Goal: Task Accomplishment & Management: Manage account settings

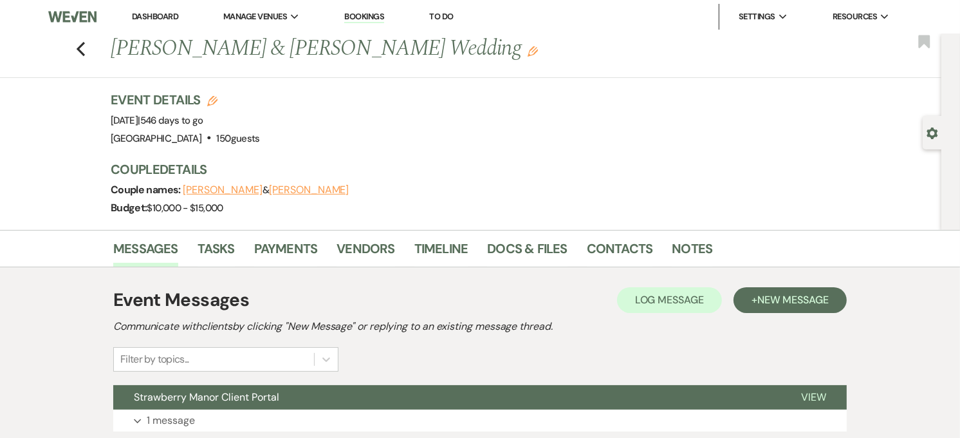
drag, startPoint x: 0, startPoint y: 0, endPoint x: 131, endPoint y: 15, distance: 132.2
click at [132, 15] on link "Dashboard" at bounding box center [155, 16] width 46 height 11
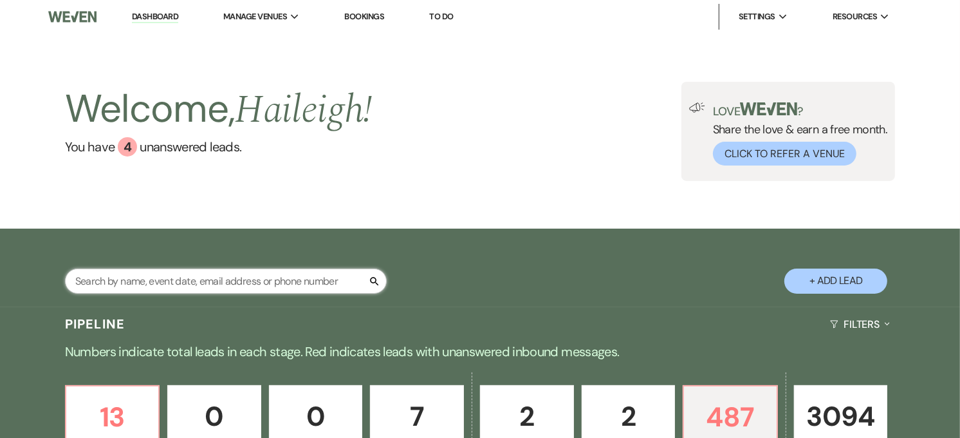
click at [151, 268] on input "text" at bounding box center [226, 280] width 322 height 25
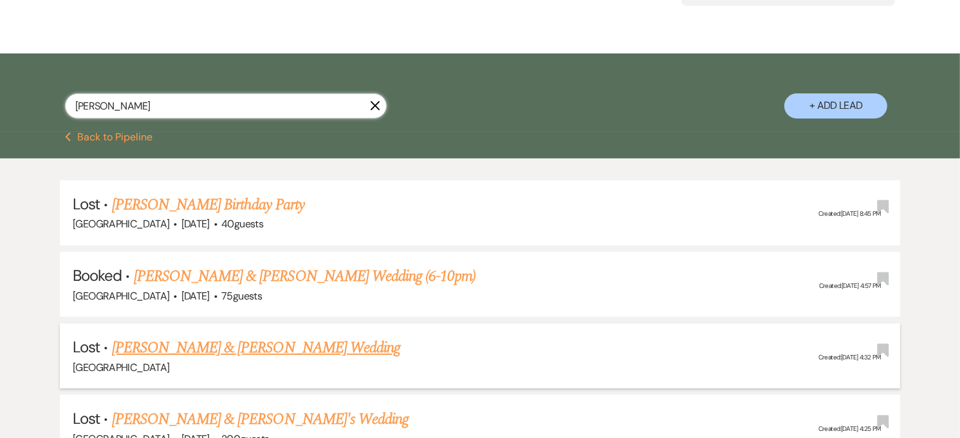
scroll to position [214, 0]
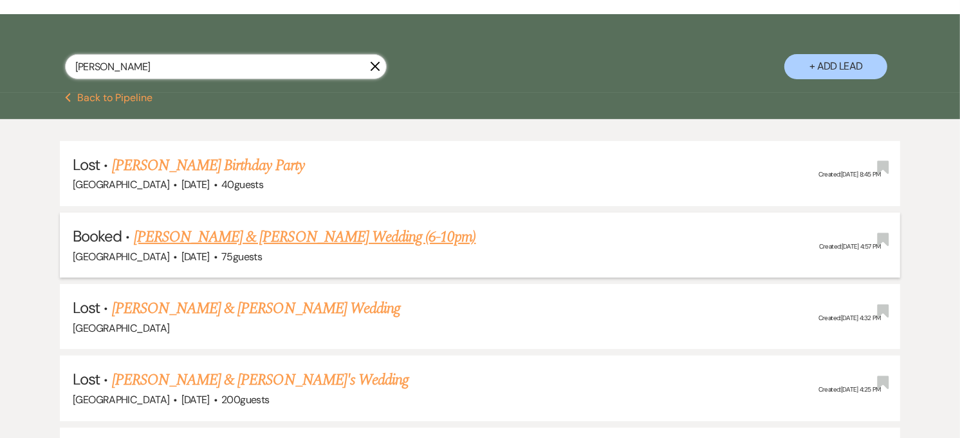
type input "[PERSON_NAME]"
click at [194, 239] on link "[PERSON_NAME] & [PERSON_NAME] Wedding (6-10pm)" at bounding box center [305, 236] width 342 height 23
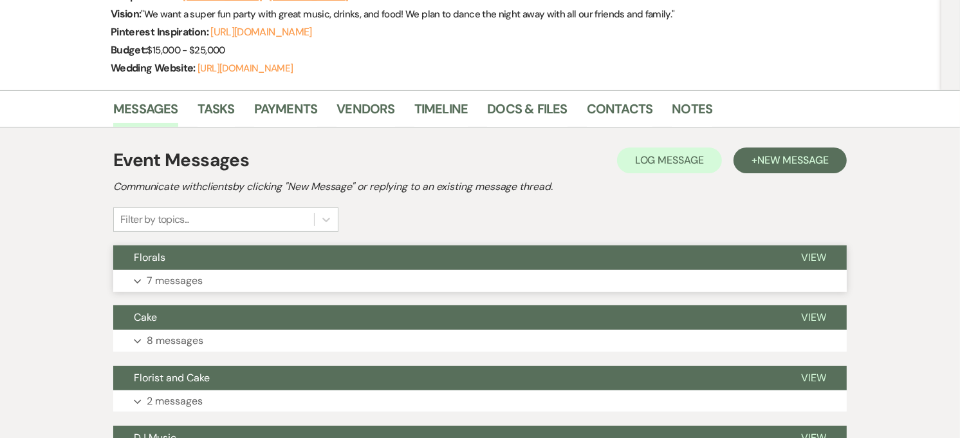
click at [236, 264] on button "Florals" at bounding box center [446, 257] width 667 height 24
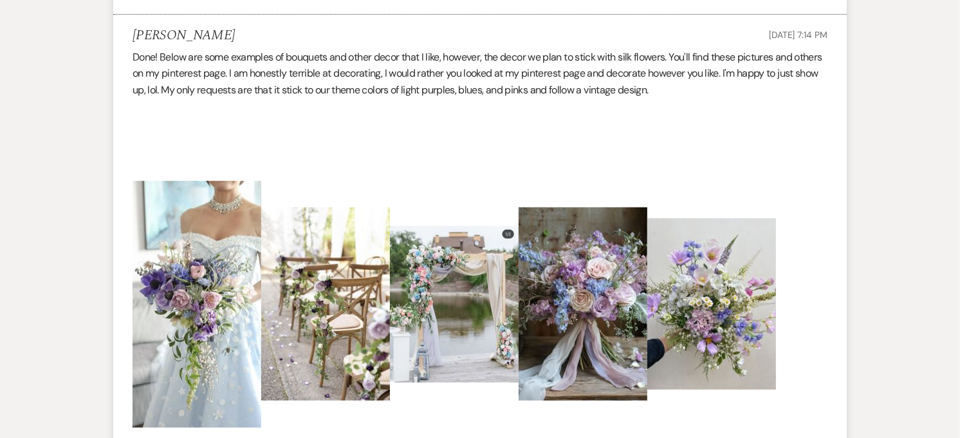
scroll to position [786, 0]
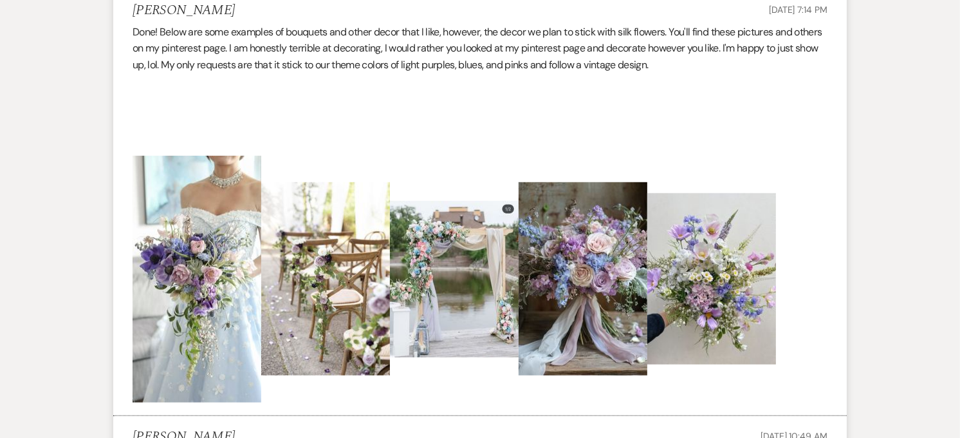
click at [573, 311] on img at bounding box center [583, 278] width 129 height 193
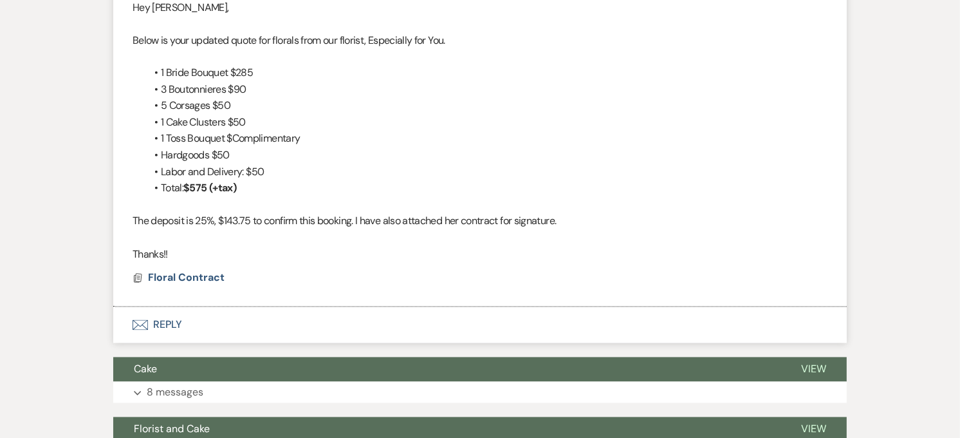
scroll to position [2073, 0]
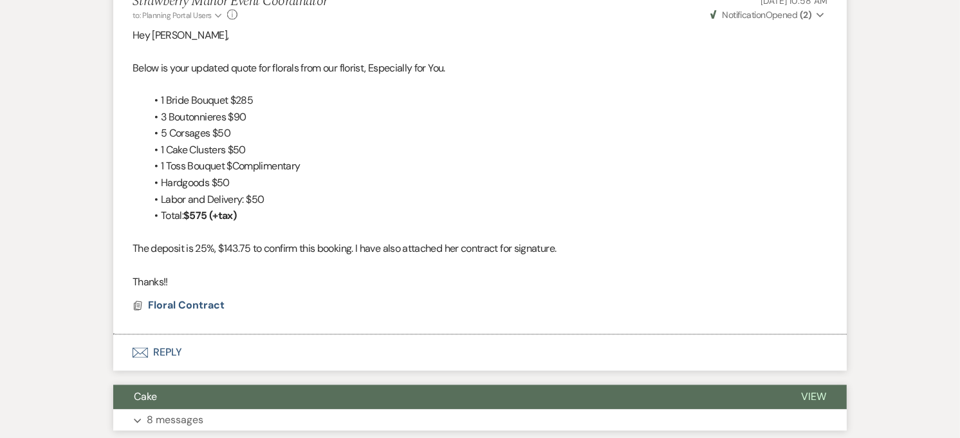
click at [349, 411] on button "Expand 8 messages" at bounding box center [480, 420] width 734 height 22
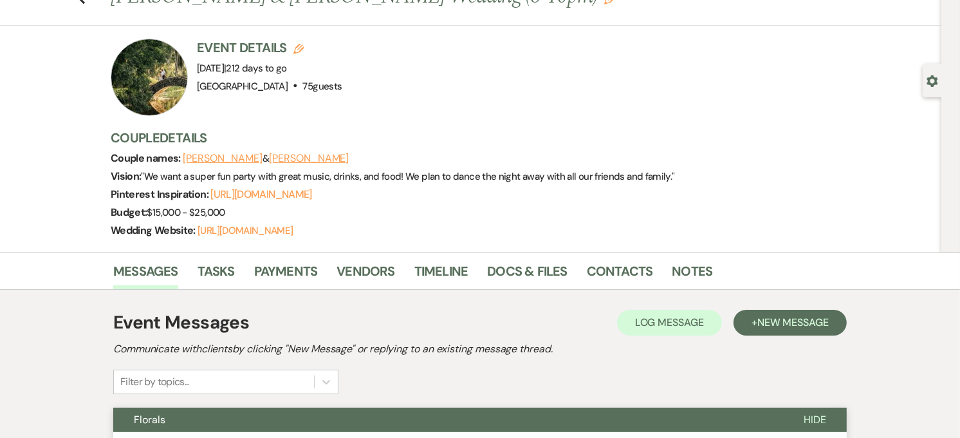
scroll to position [0, 0]
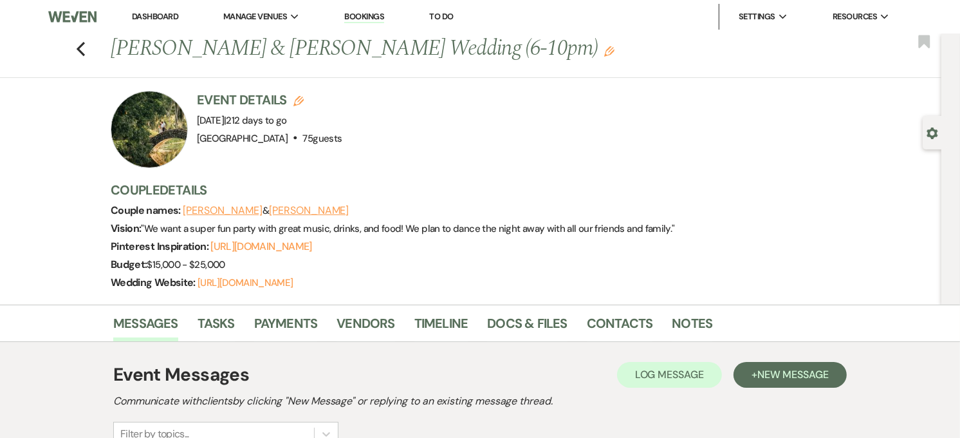
click at [163, 17] on link "Dashboard" at bounding box center [155, 16] width 46 height 11
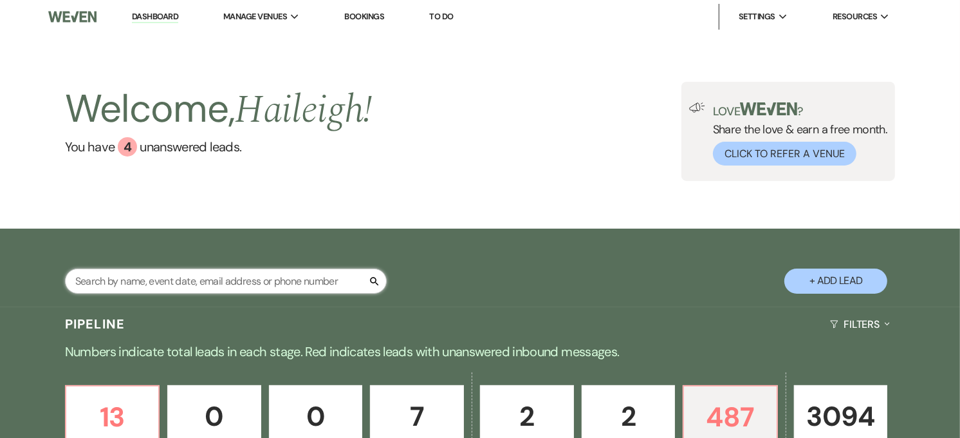
click at [129, 272] on input "text" at bounding box center [226, 280] width 322 height 25
type input "ainsley"
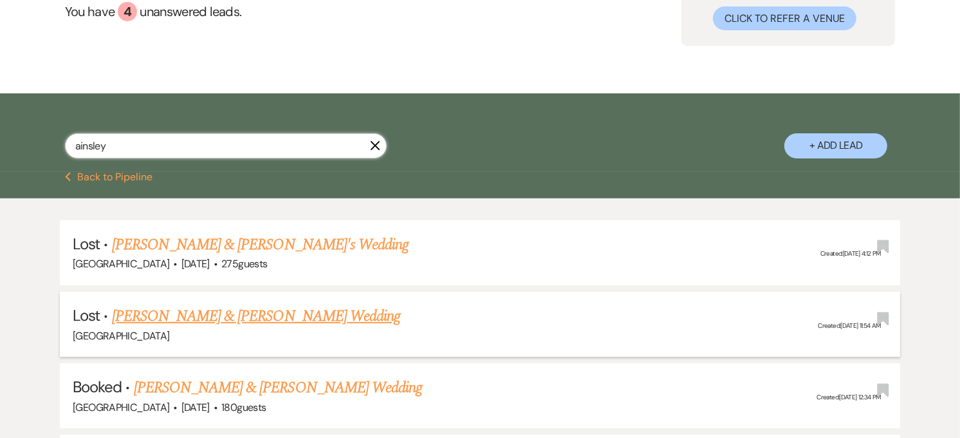
scroll to position [214, 0]
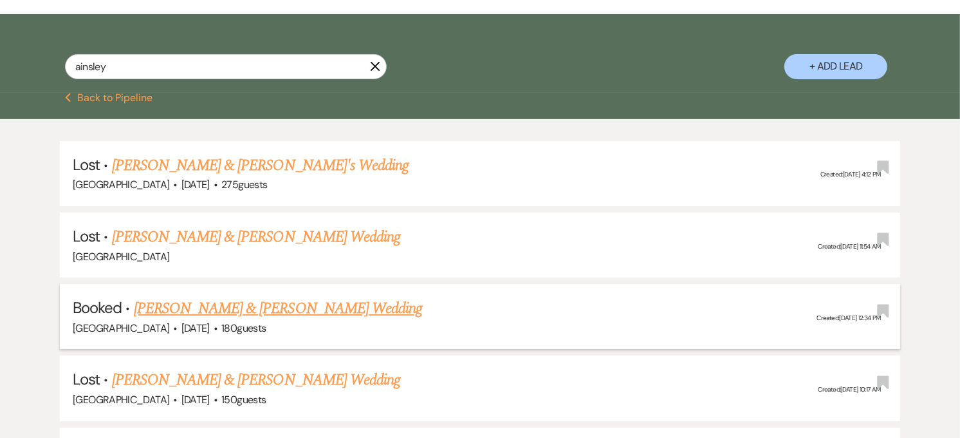
click at [242, 306] on link "[PERSON_NAME] & [PERSON_NAME] Wedding" at bounding box center [278, 308] width 288 height 23
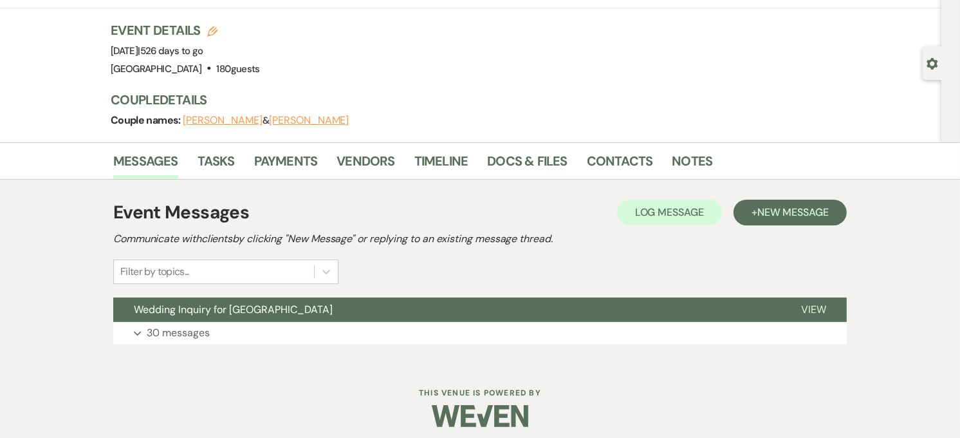
scroll to position [78, 0]
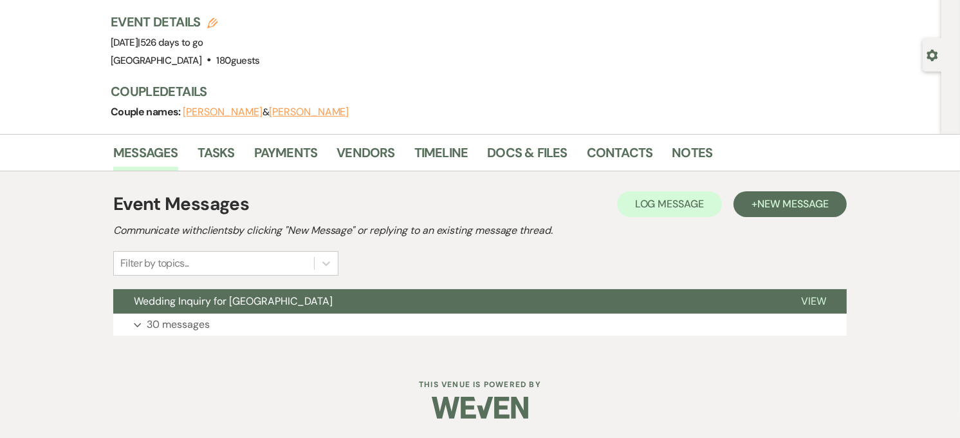
click at [242, 306] on span "Wedding Inquiry for [GEOGRAPHIC_DATA]" at bounding box center [233, 301] width 199 height 14
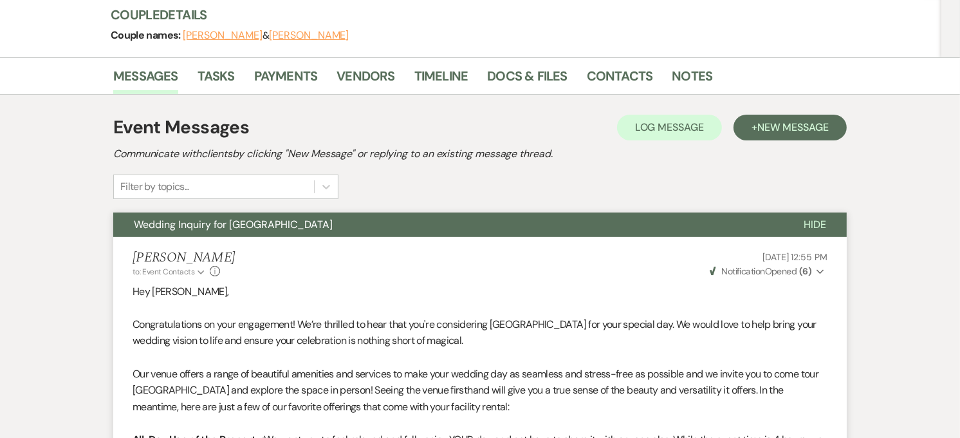
scroll to position [0, 0]
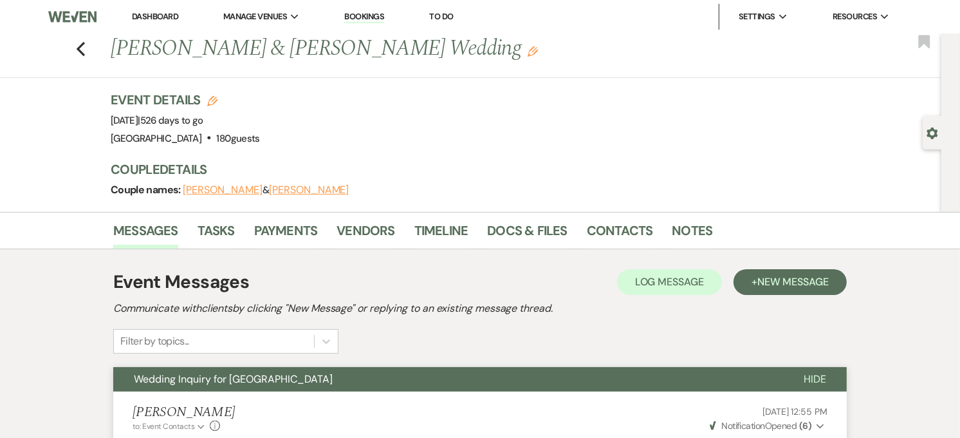
click at [492, 378] on button "Wedding Inquiry for [GEOGRAPHIC_DATA]" at bounding box center [448, 379] width 670 height 24
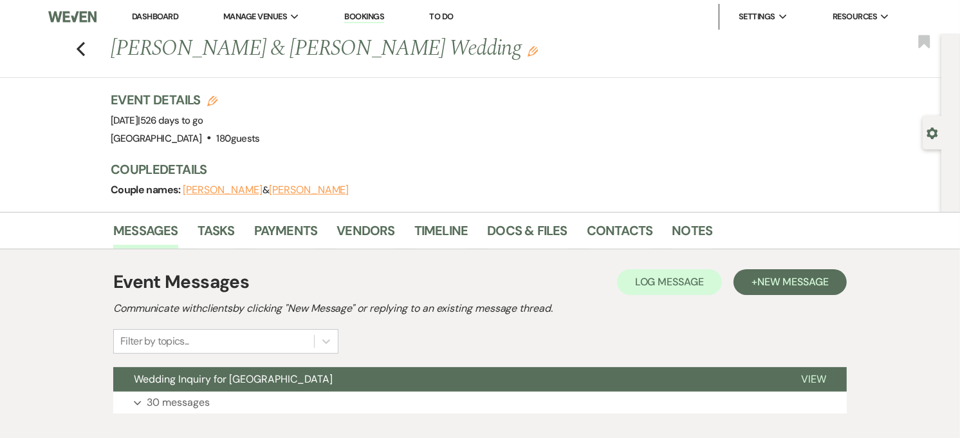
drag, startPoint x: 574, startPoint y: 311, endPoint x: 3, endPoint y: 313, distance: 570.8
click at [3, 313] on div "Messages Tasks Payments Vendors Timeline Docs & Files Contacts Notes Event Mess…" at bounding box center [480, 322] width 960 height 221
click at [575, 304] on h2 "Communicate with clients by clicking "New Message" or replying to an existing m…" at bounding box center [480, 308] width 734 height 15
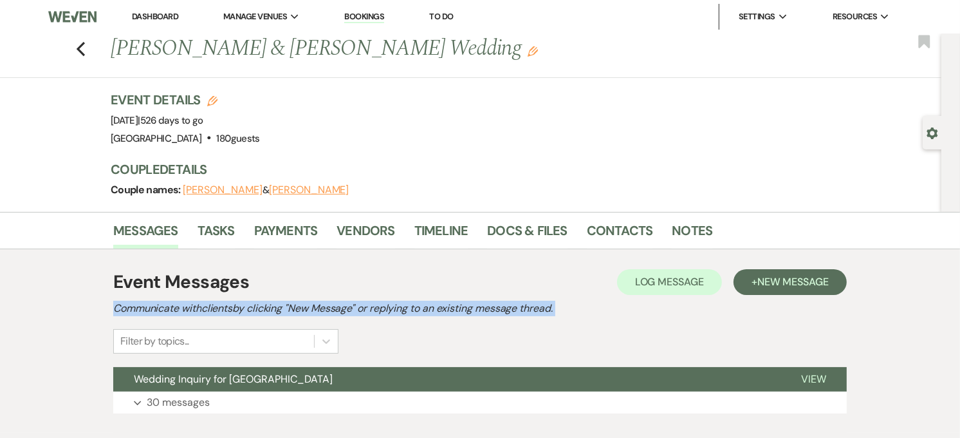
drag, startPoint x: 575, startPoint y: 304, endPoint x: 153, endPoint y: 311, distance: 422.9
click at [153, 311] on h2 "Communicate with clients by clicking "New Message" or replying to an existing m…" at bounding box center [480, 308] width 734 height 15
click at [237, 313] on h2 "Communicate with clients by clicking "New Message" or replying to an existing m…" at bounding box center [480, 308] width 734 height 15
drag, startPoint x: 246, startPoint y: 313, endPoint x: 559, endPoint y: 304, distance: 312.2
click at [559, 304] on h2 "Communicate with clients by clicking "New Message" or replying to an existing m…" at bounding box center [480, 308] width 734 height 15
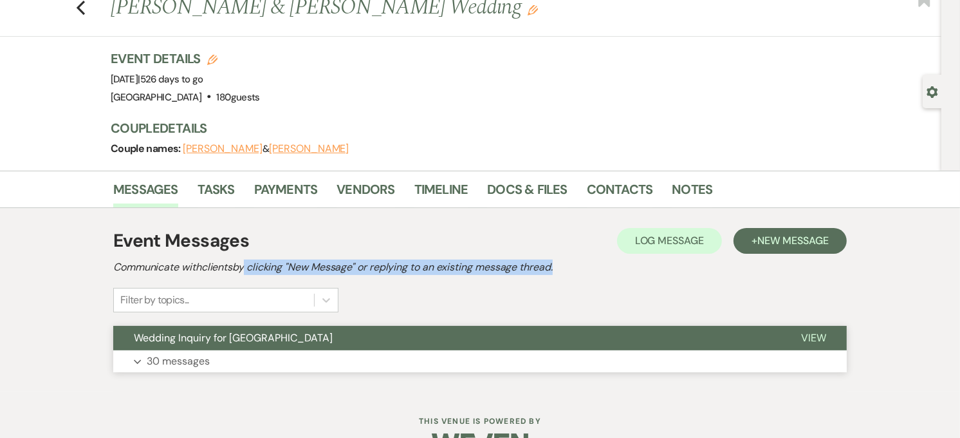
scroll to position [78, 0]
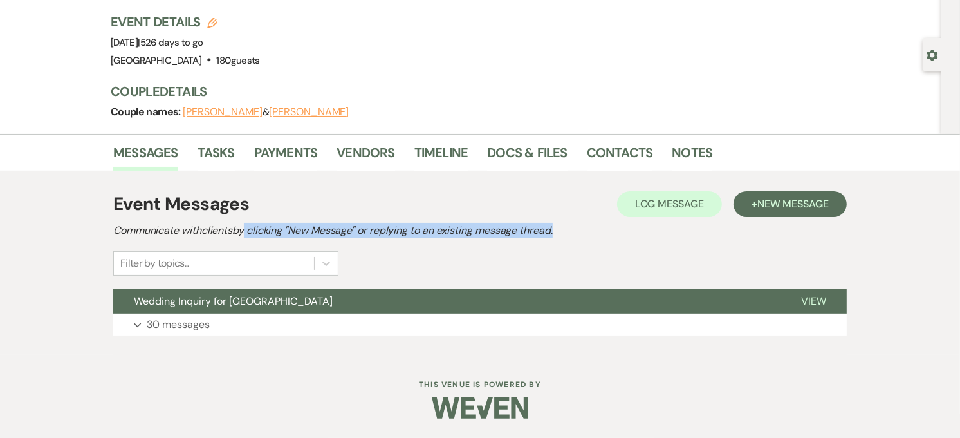
click at [348, 230] on h2 "Communicate with clients by clicking "New Message" or replying to an existing m…" at bounding box center [480, 230] width 734 height 15
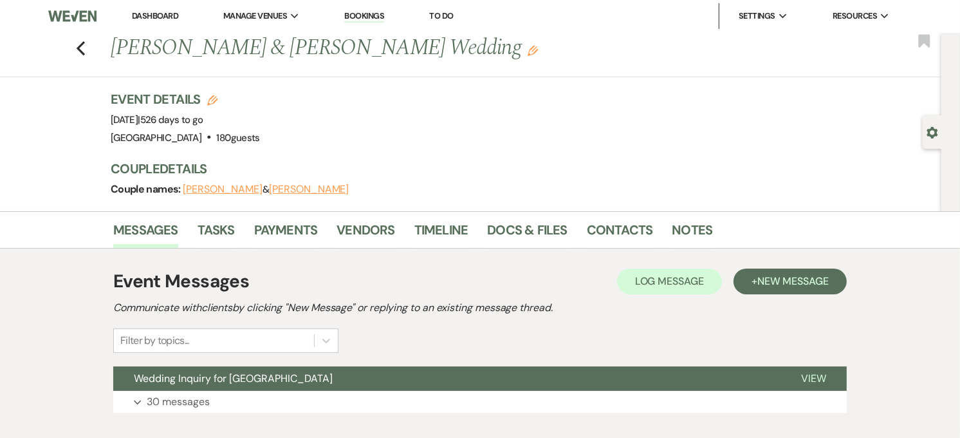
scroll to position [0, 0]
click at [635, 223] on link "Contacts" at bounding box center [620, 234] width 66 height 28
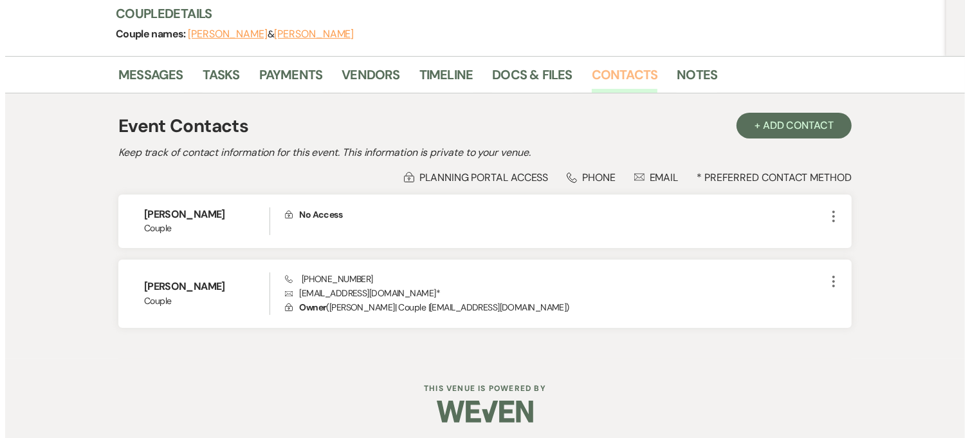
scroll to position [159, 0]
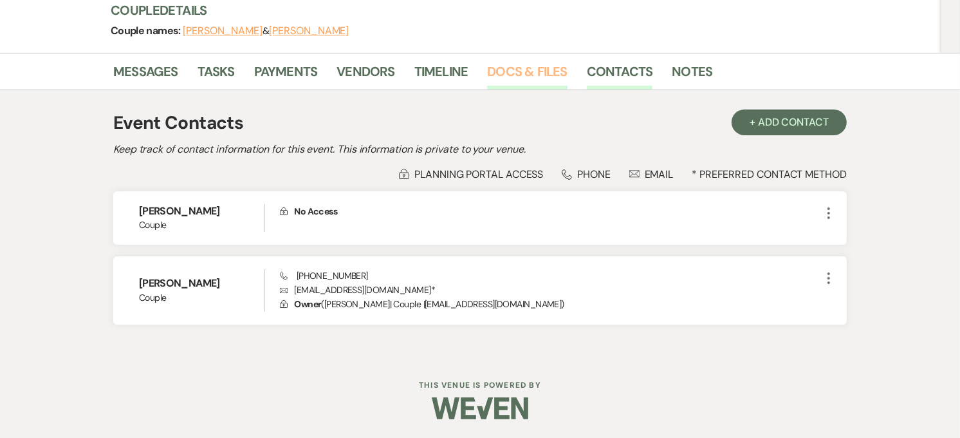
click at [512, 71] on link "Docs & Files" at bounding box center [527, 75] width 80 height 28
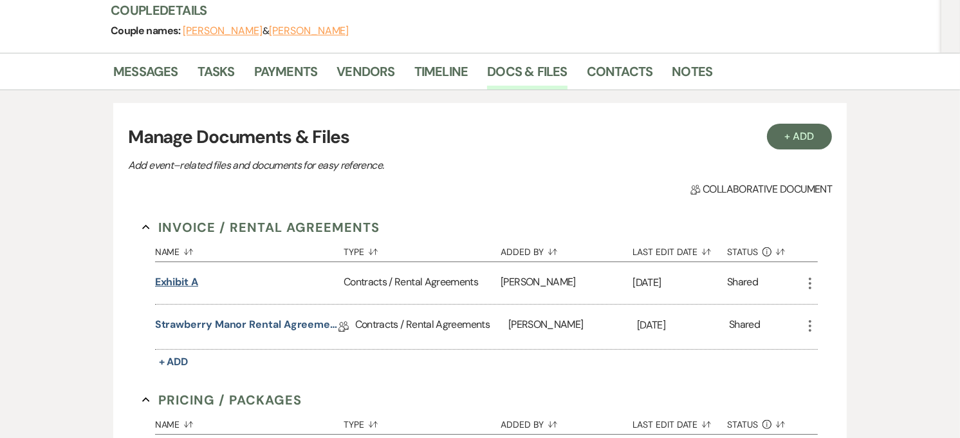
click at [187, 281] on button "Exhibit A" at bounding box center [176, 281] width 43 height 15
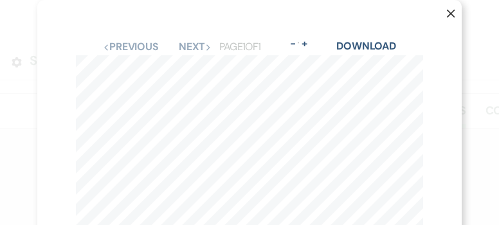
scroll to position [255, 0]
click at [450, 17] on icon "X" at bounding box center [451, 13] width 9 height 9
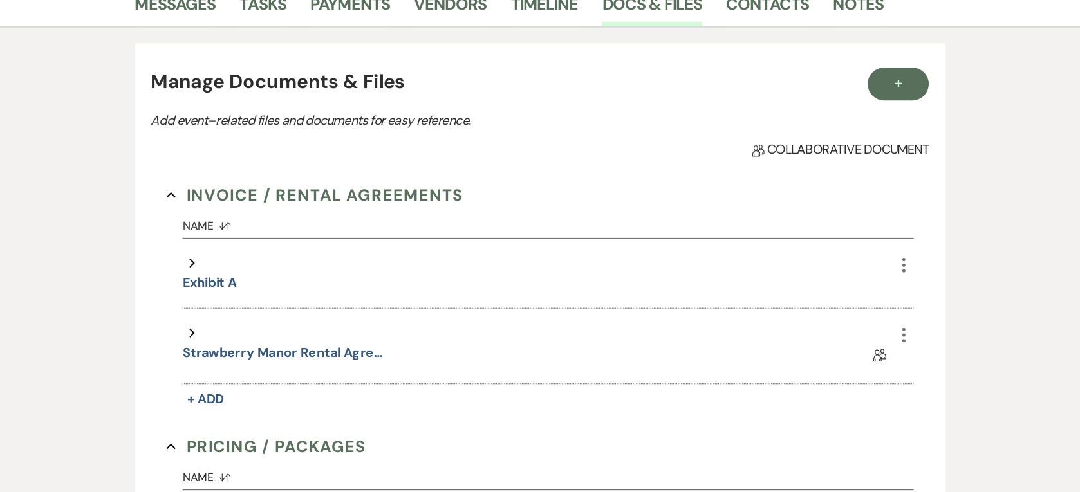
scroll to position [227, 0]
